Goal: Task Accomplishment & Management: Manage account settings

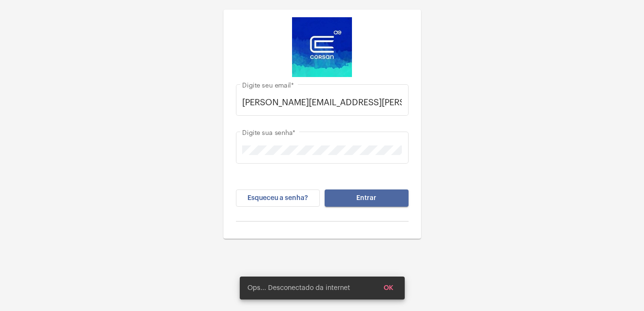
click at [393, 194] on button "Entrar" at bounding box center [366, 198] width 84 height 17
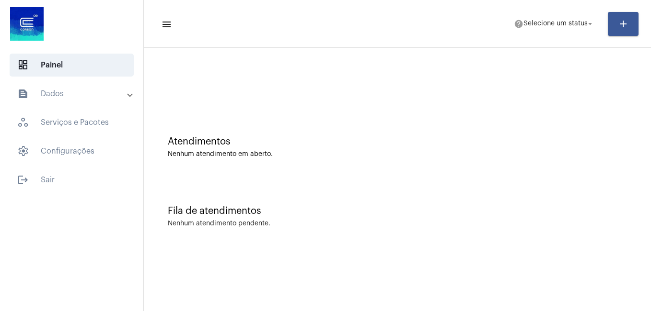
click at [559, 12] on mat-toolbar-row "menu help Selecione um status arrow_drop_down add" at bounding box center [397, 24] width 507 height 31
click at [553, 28] on span "help Selecione um status arrow_drop_down" at bounding box center [554, 23] width 81 height 17
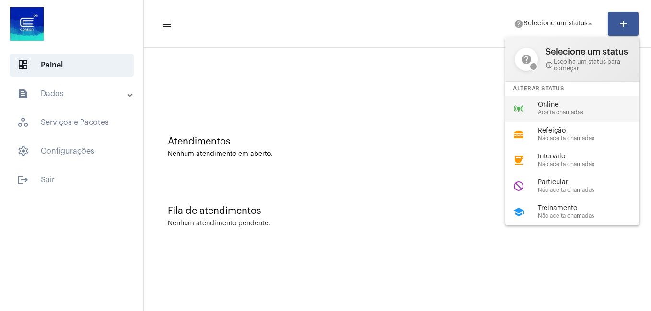
click at [556, 113] on span "Aceita chamadas" at bounding box center [592, 113] width 109 height 6
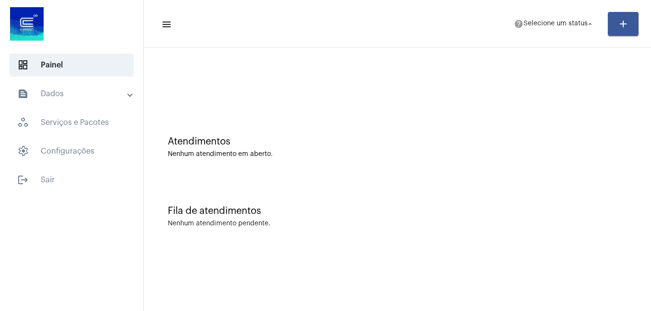
click at [556, 113] on div "Atendimentos Nenhum atendimento em aberto." at bounding box center [397, 142] width 497 height 69
click at [557, 28] on mat-icon "online_prediction" at bounding box center [562, 24] width 10 height 10
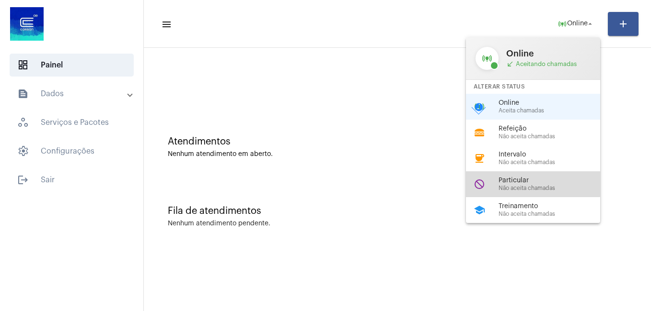
click at [522, 173] on div "do_not_disturb Particular Não aceita chamadas" at bounding box center [541, 185] width 150 height 26
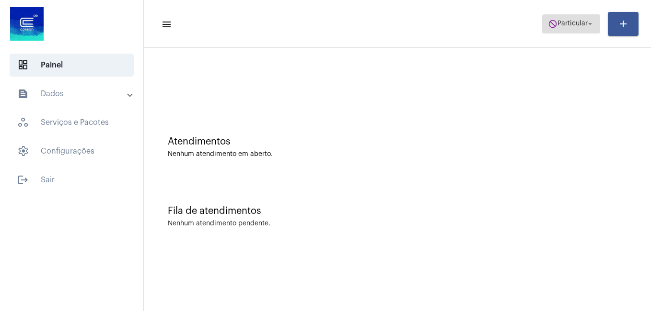
click at [557, 23] on span "Particular" at bounding box center [572, 24] width 30 height 7
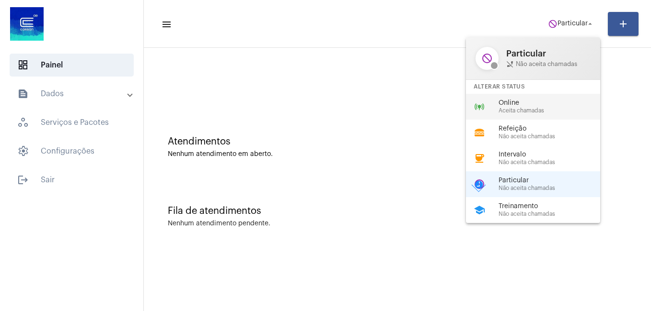
click at [508, 102] on span "Online" at bounding box center [552, 103] width 109 height 7
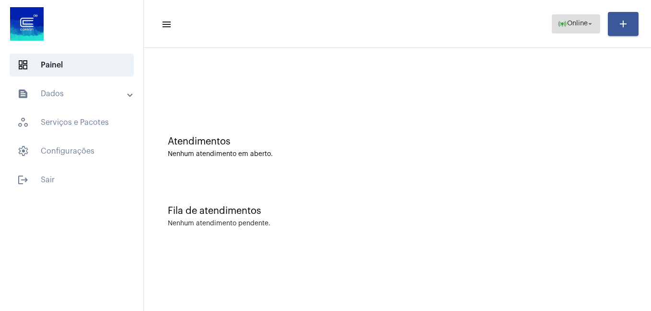
click at [568, 30] on span "online_prediction Online arrow_drop_down" at bounding box center [575, 23] width 37 height 17
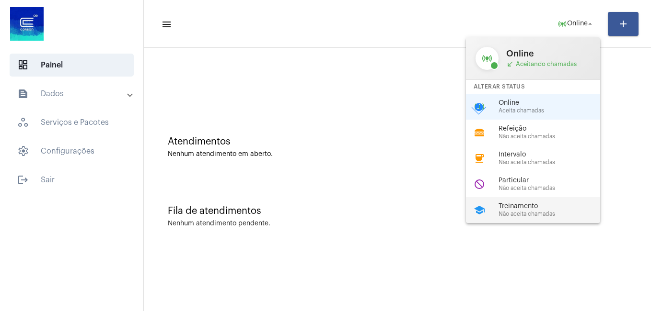
click at [524, 217] on span "Não aceita chamadas" at bounding box center [552, 214] width 109 height 6
